Goal: Task Accomplishment & Management: Manage account settings

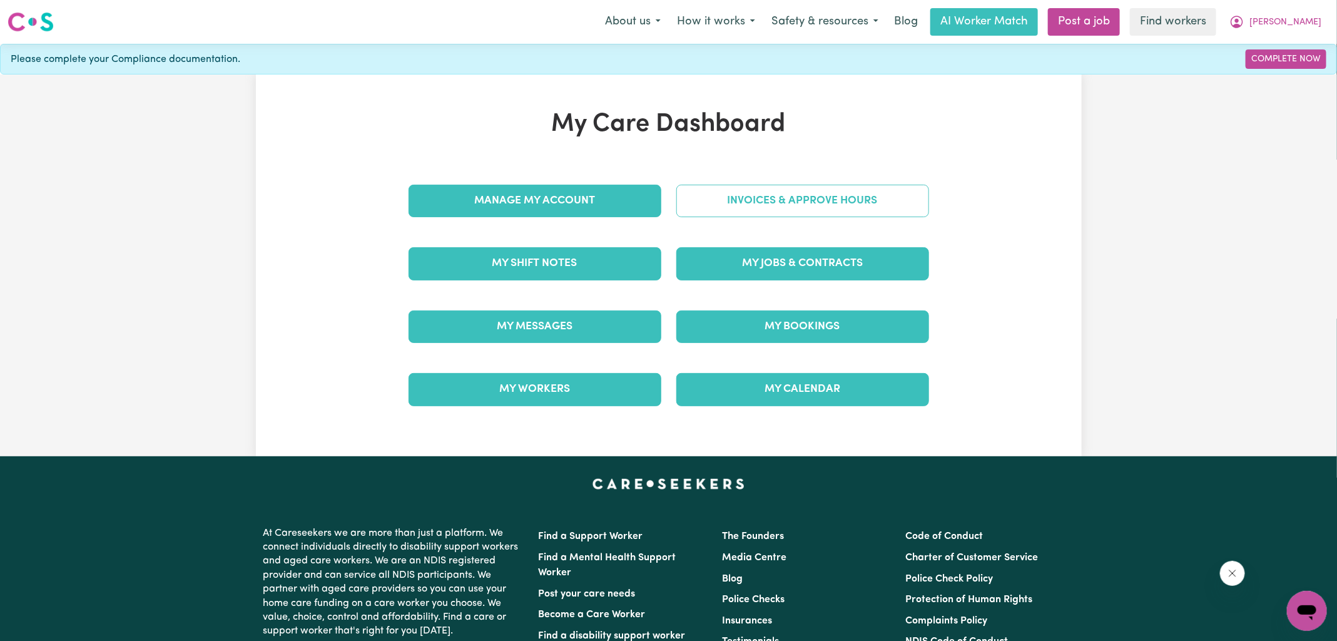
click at [720, 213] on link "Invoices & Approve Hours" at bounding box center [802, 201] width 253 height 33
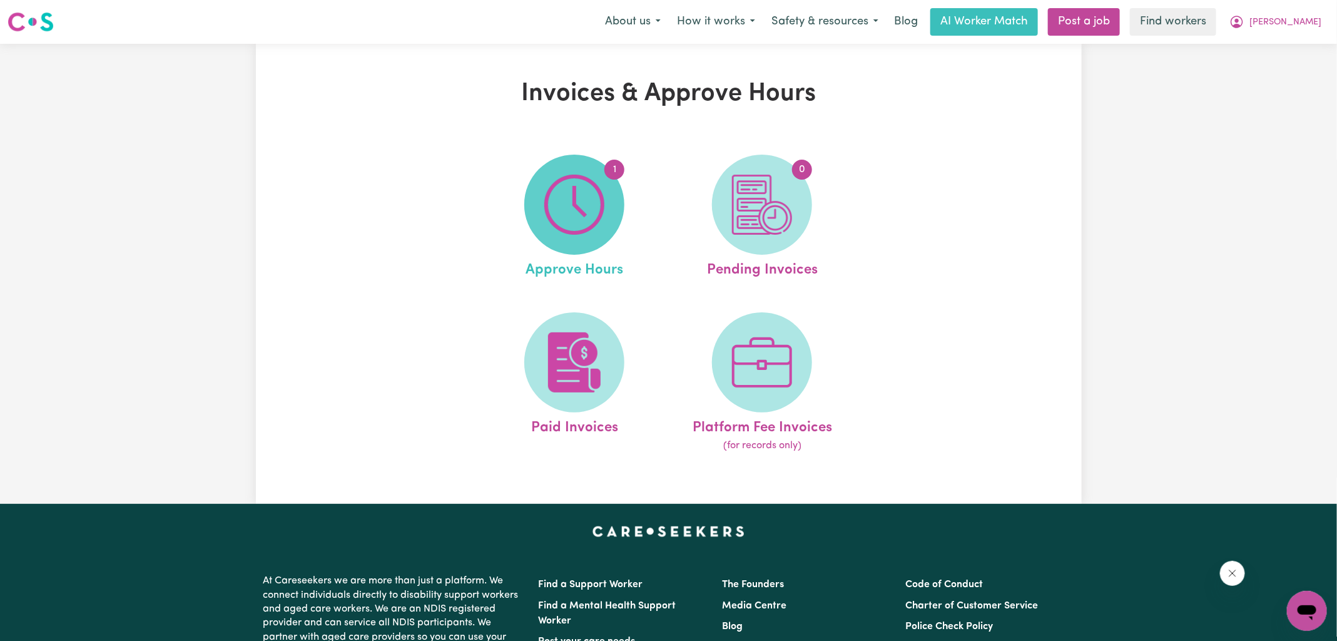
click at [607, 216] on span "1" at bounding box center [574, 205] width 100 height 100
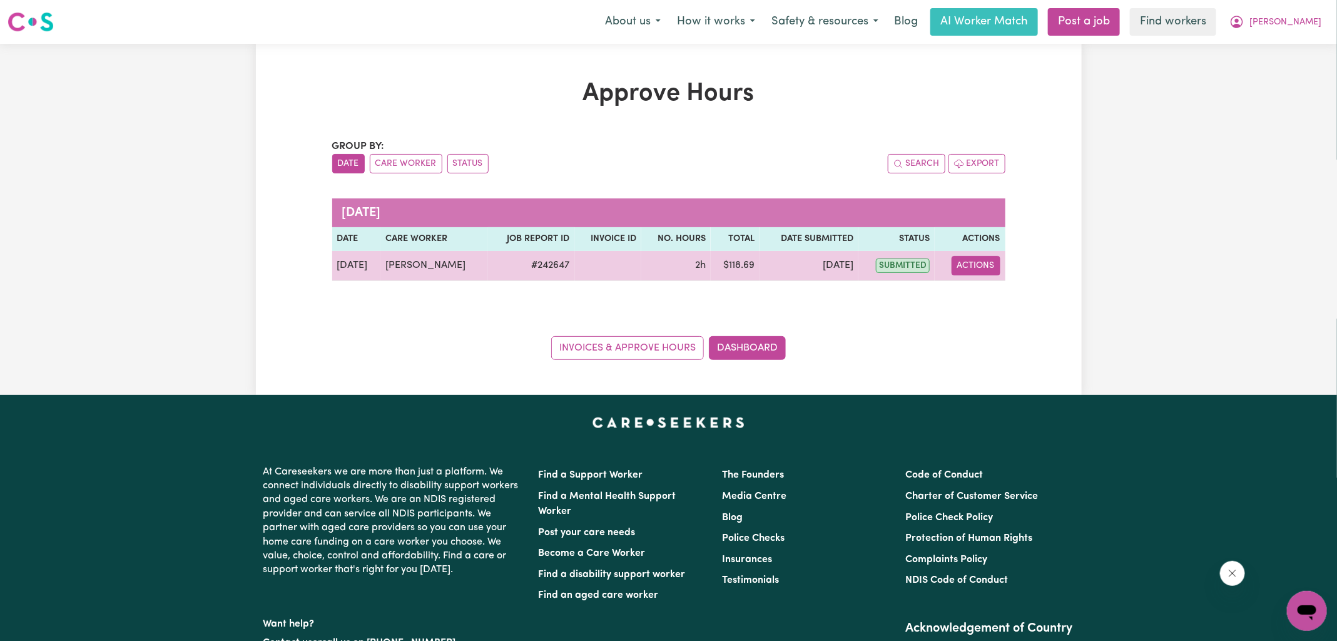
click at [982, 266] on button "Actions" at bounding box center [976, 265] width 49 height 19
click at [992, 292] on link "View Job Report" at bounding box center [1000, 294] width 107 height 25
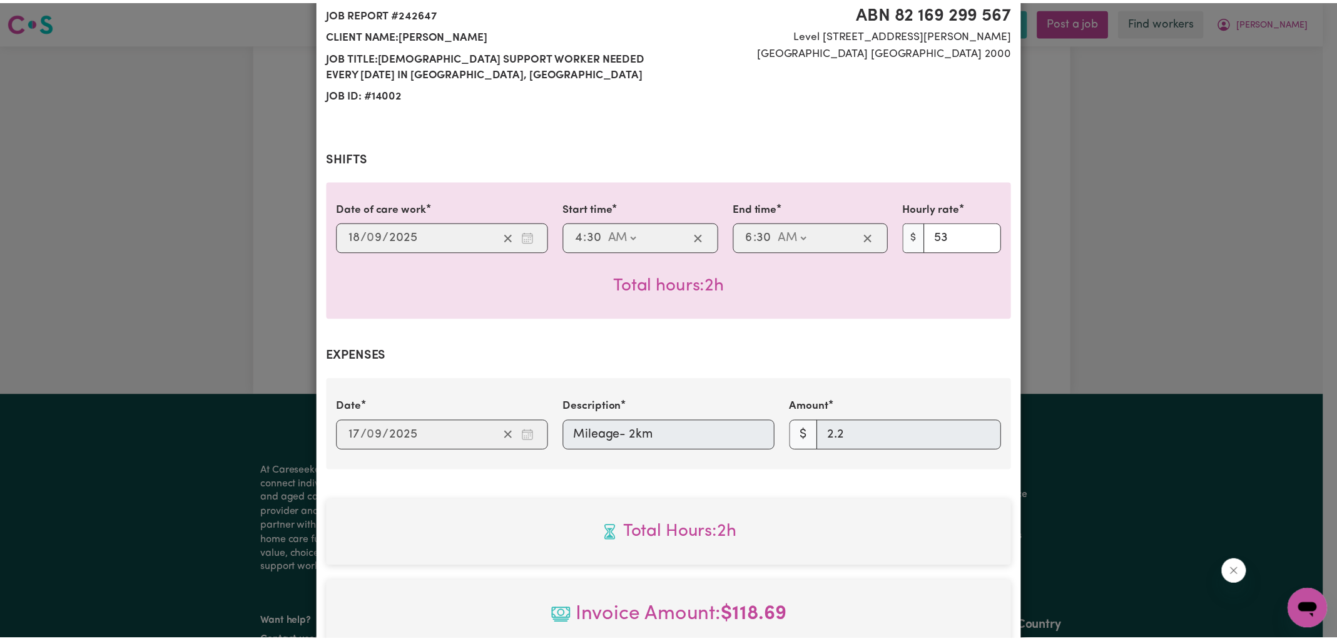
scroll to position [415, 0]
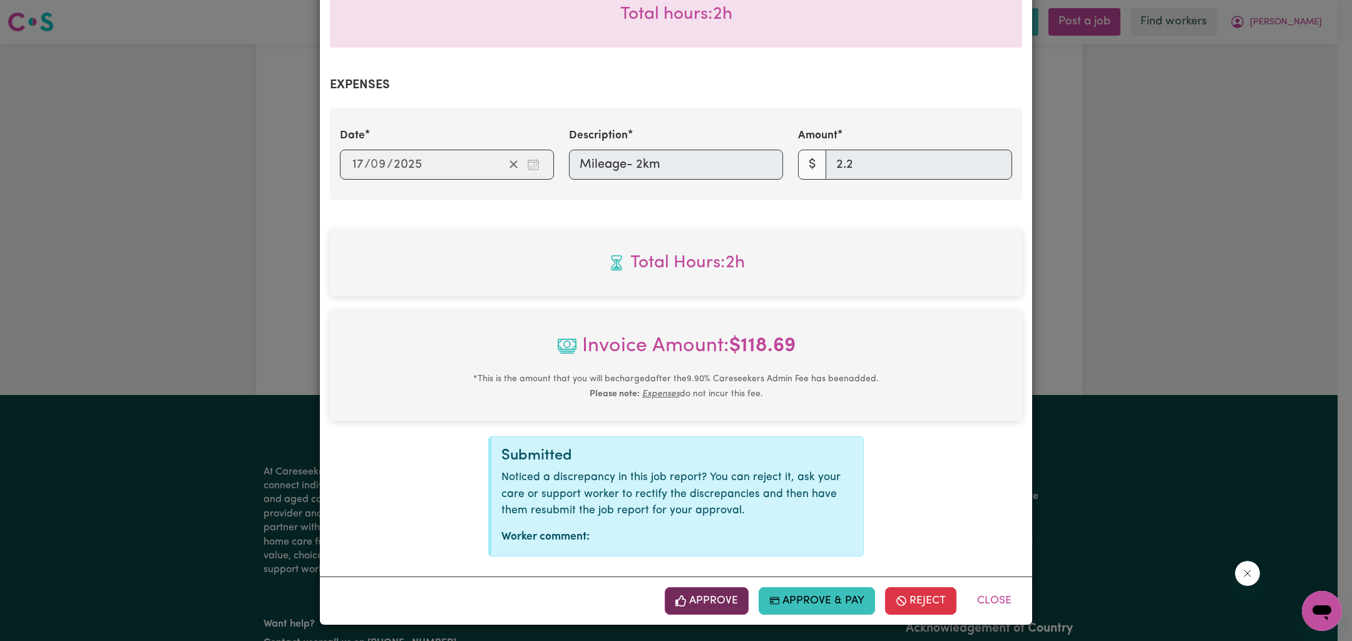
click at [708, 603] on button "Approve" at bounding box center [707, 601] width 84 height 28
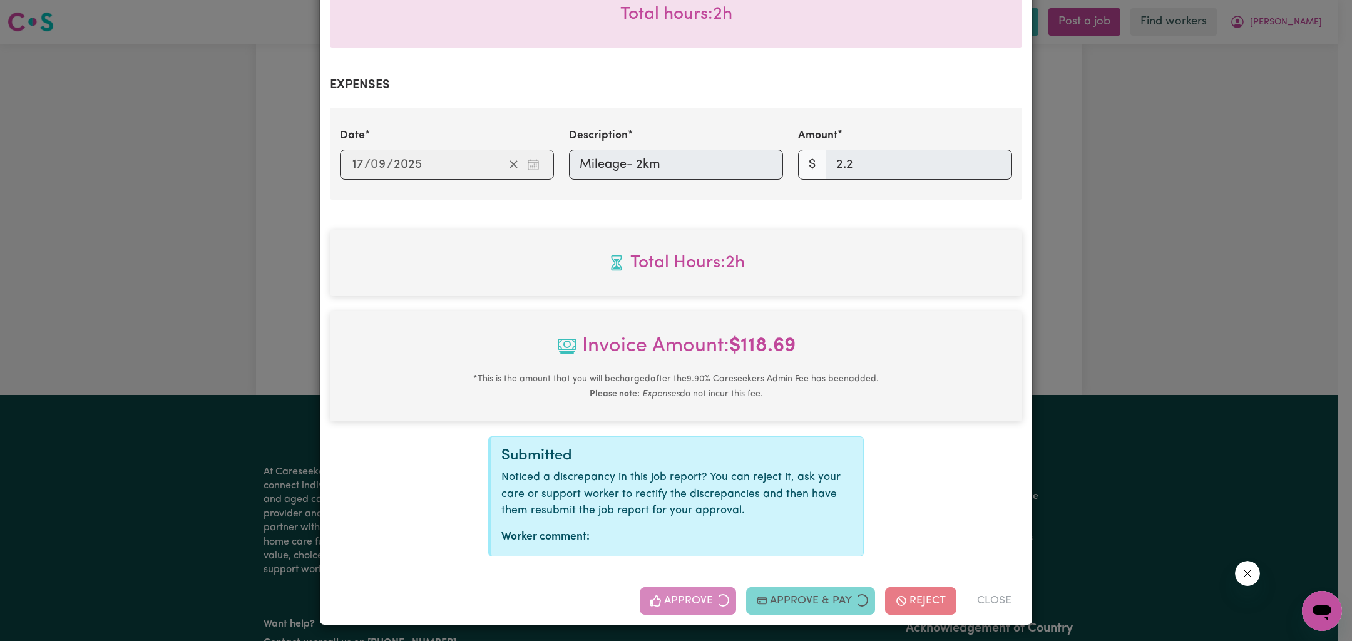
click at [1151, 297] on div "Job Report # 242647 - [PERSON_NAME] Summary Job report # 242647 Client name: [P…" at bounding box center [676, 320] width 1352 height 641
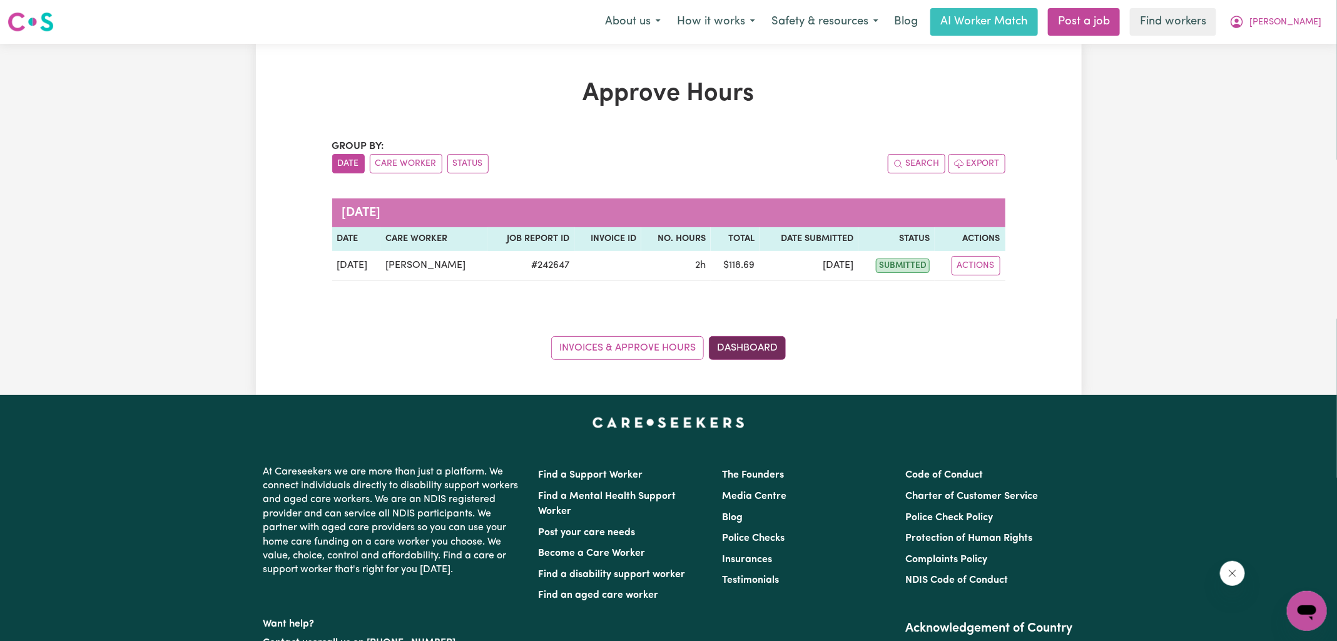
click at [783, 353] on link "Dashboard" at bounding box center [747, 348] width 77 height 24
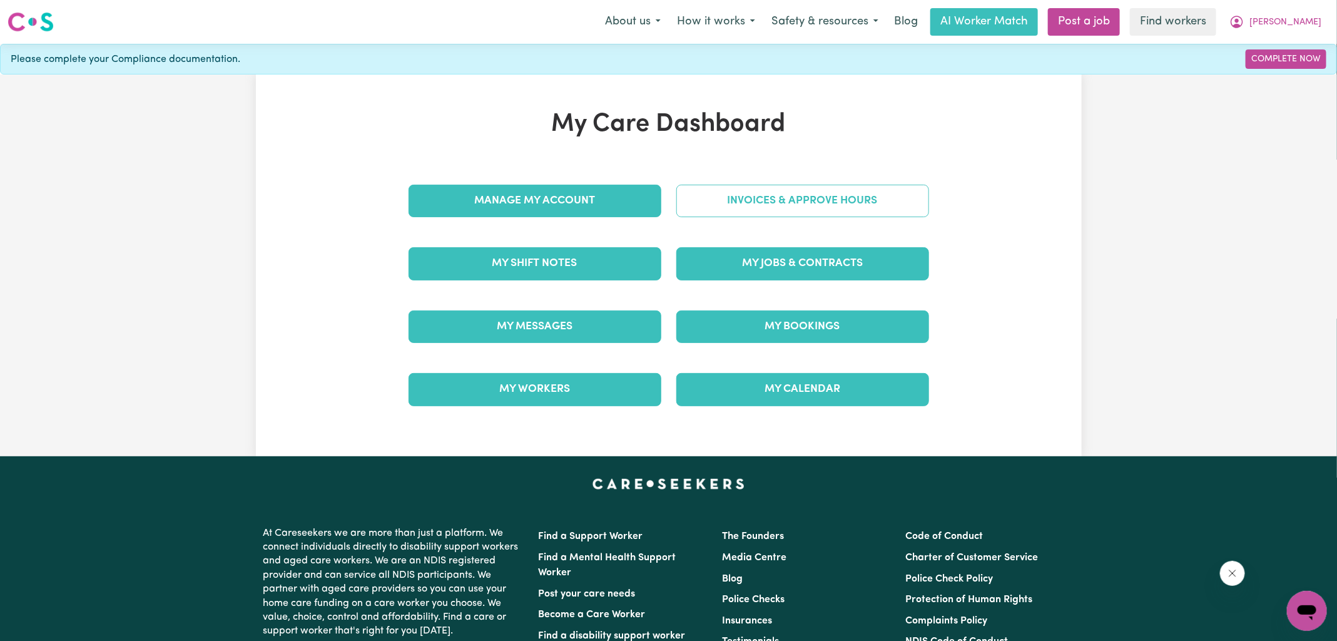
click at [775, 208] on link "Invoices & Approve Hours" at bounding box center [802, 201] width 253 height 33
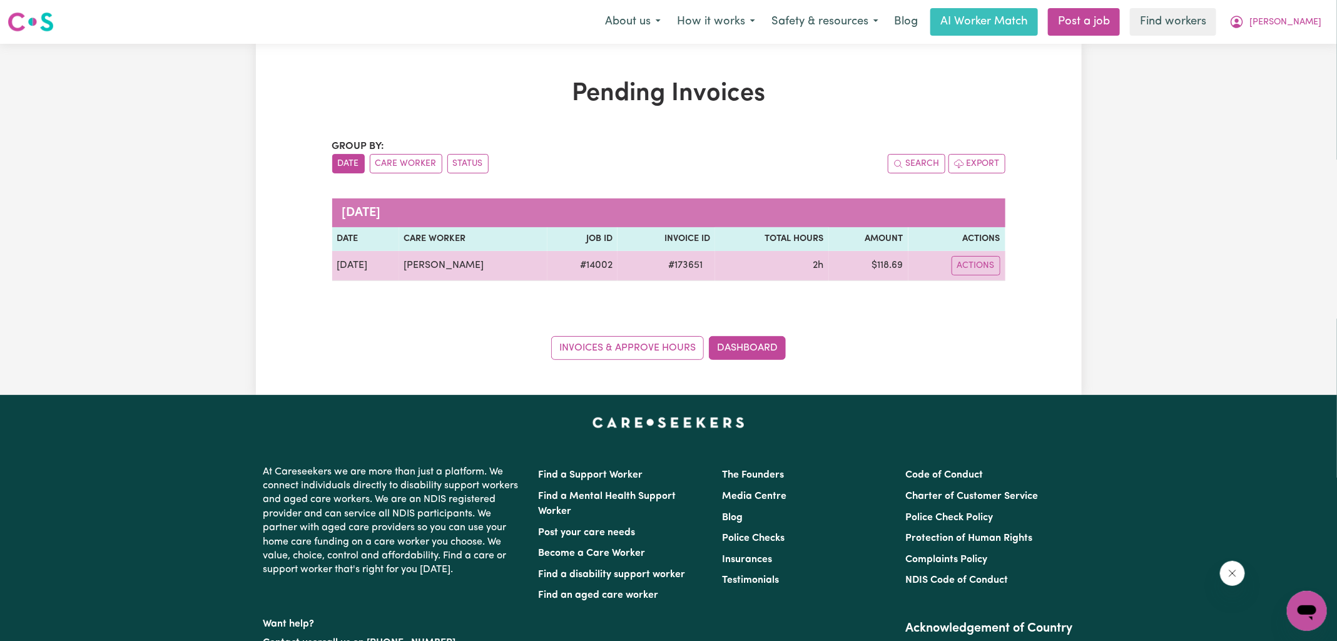
click at [710, 266] on span "# 173651" at bounding box center [685, 265] width 49 height 15
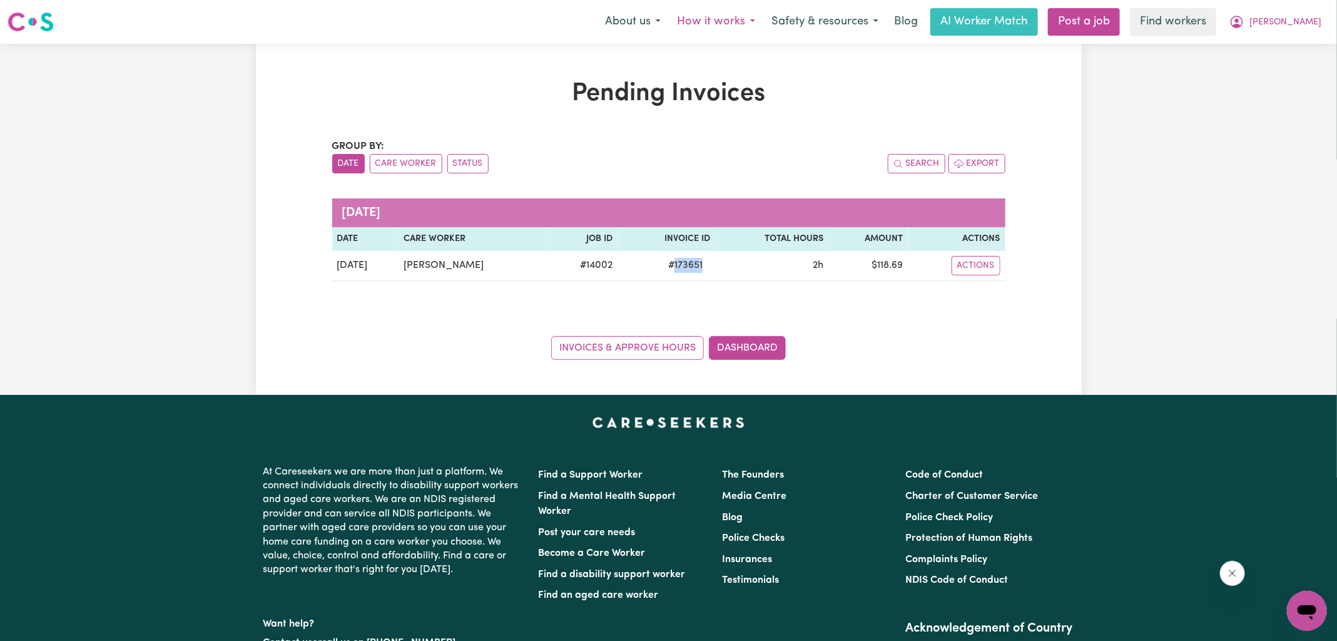
copy span "173651"
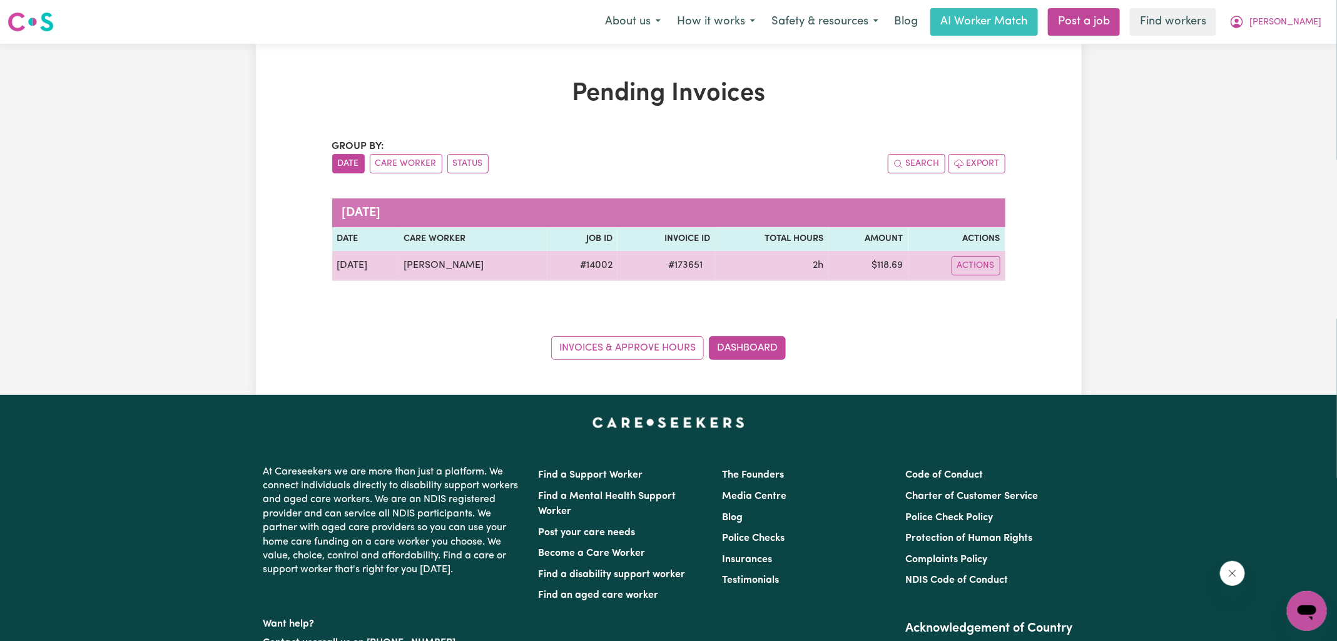
click at [895, 262] on td "$ 118.69" at bounding box center [868, 266] width 79 height 30
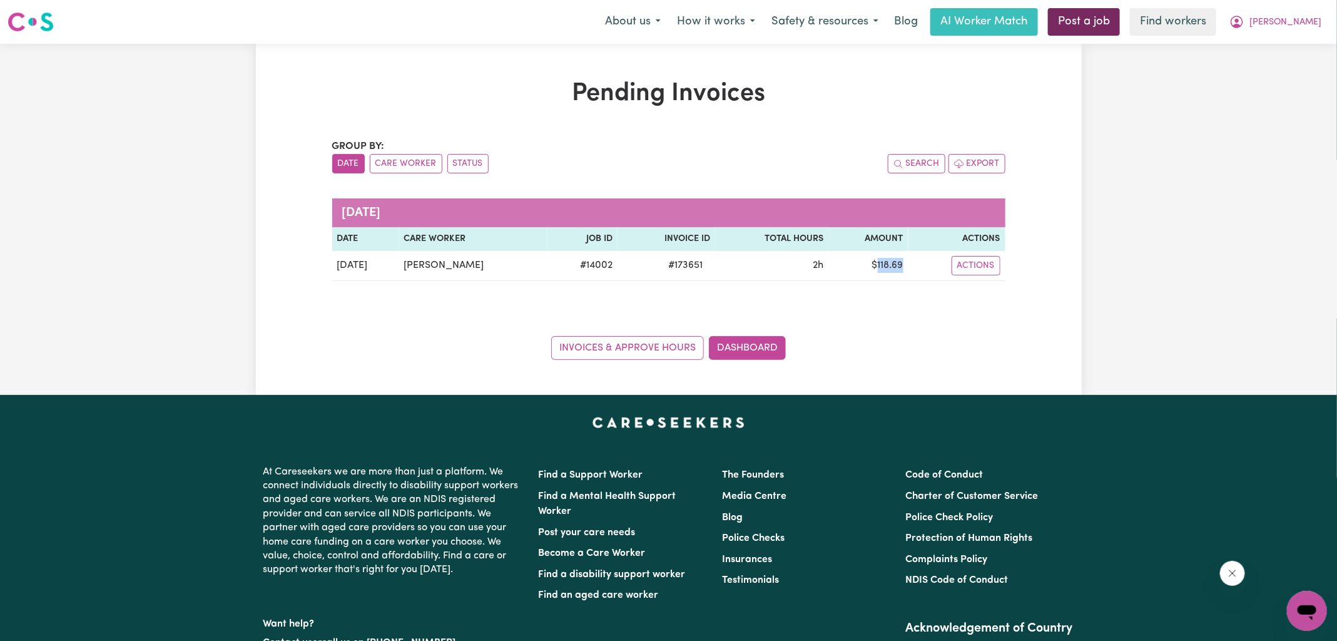
copy td "118.69"
drag, startPoint x: 1292, startPoint y: 23, endPoint x: 1290, endPoint y: 29, distance: 6.4
click at [1291, 23] on button "[PERSON_NAME]" at bounding box center [1275, 22] width 108 height 26
click at [1281, 72] on link "Logout" at bounding box center [1279, 72] width 99 height 24
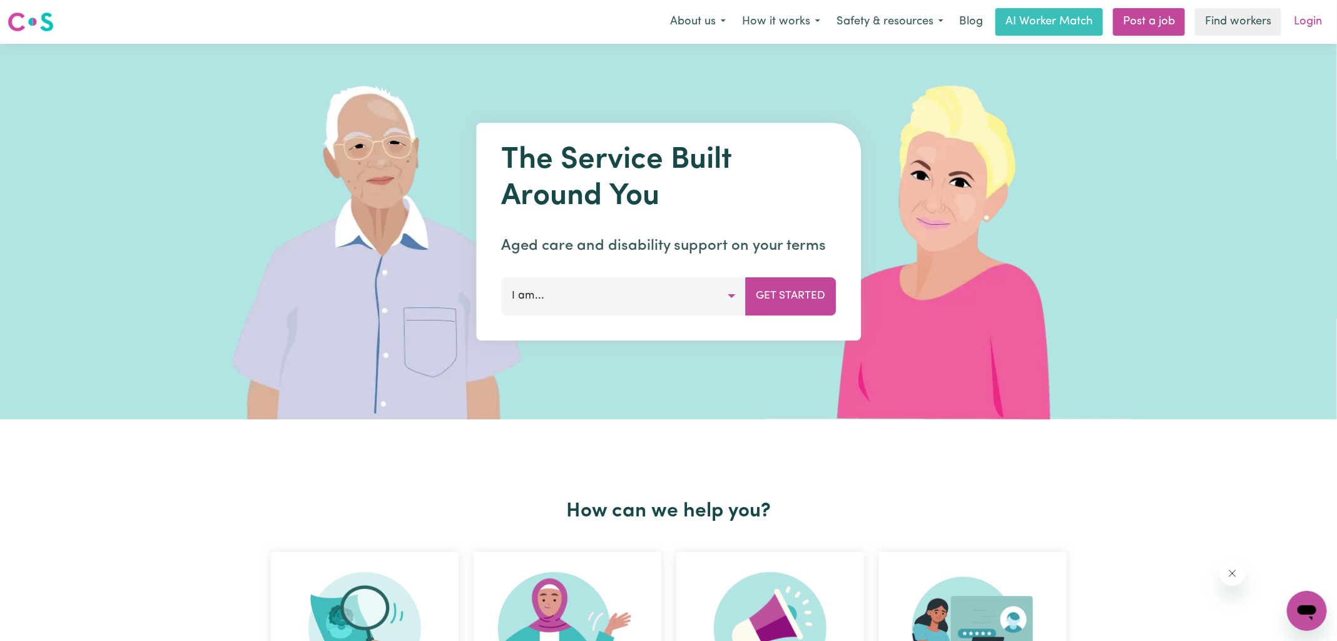
click at [1304, 24] on link "Login" at bounding box center [1308, 22] width 43 height 28
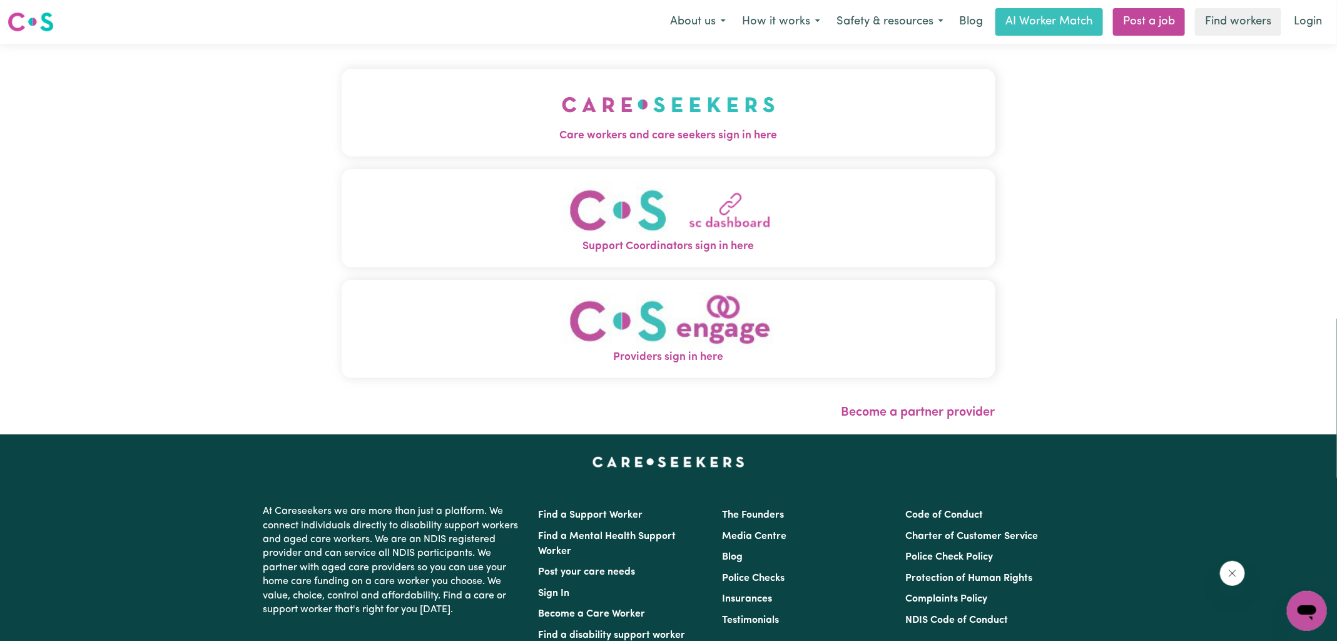
click at [745, 116] on img "Care workers and care seekers sign in here" at bounding box center [668, 104] width 213 height 46
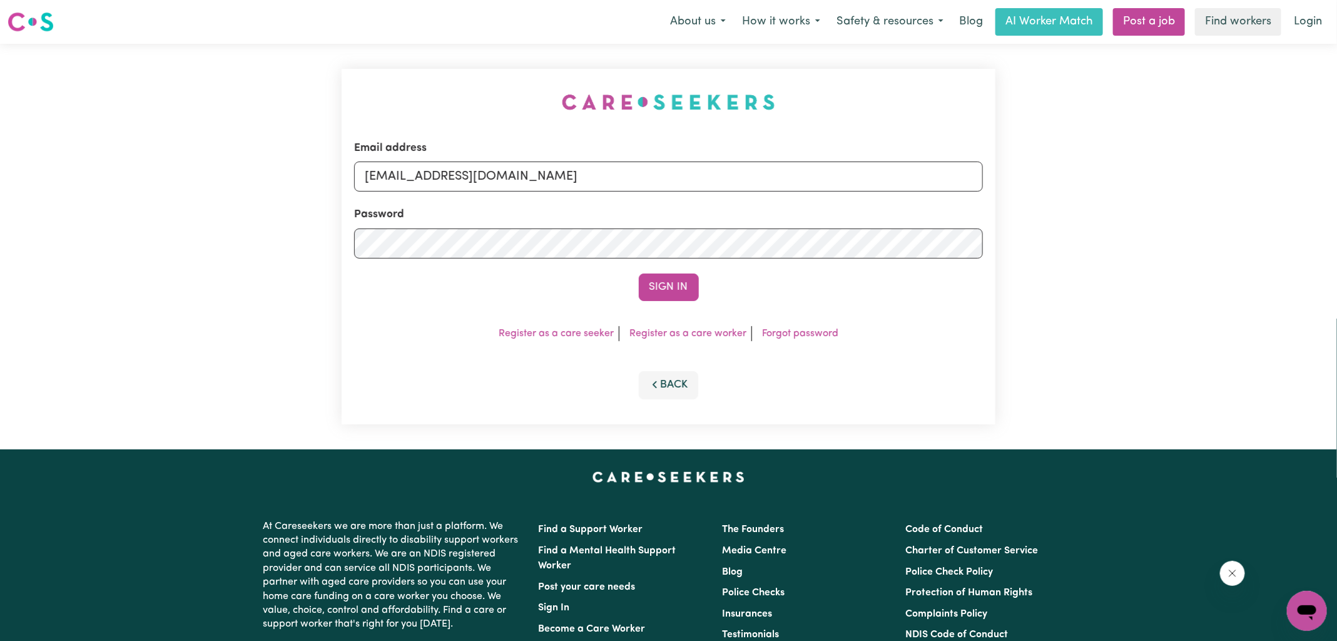
click at [416, 113] on div "Email address [EMAIL_ADDRESS][DOMAIN_NAME] Password Sign In Register as a care …" at bounding box center [668, 246] width 669 height 405
drag, startPoint x: 429, startPoint y: 178, endPoint x: 1435, endPoint y: 237, distance: 1007.3
click at [1337, 237] on html "Menu About us How it works Safety & resources Blog AI Worker Match Post a job F…" at bounding box center [668, 473] width 1337 height 947
type input "[EMAIL_ADDRESS][DOMAIN_NAME]"
click at [639, 273] on button "Sign In" at bounding box center [669, 287] width 60 height 28
